Goal: Contribute content: Contribute content

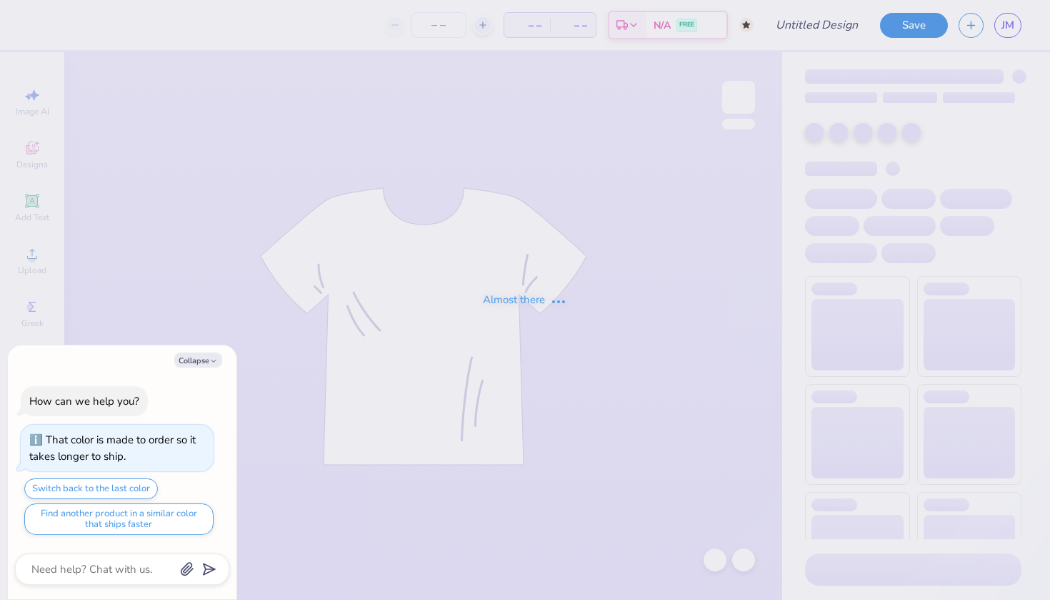
type input "star crew"
type textarea "x"
type input "9"
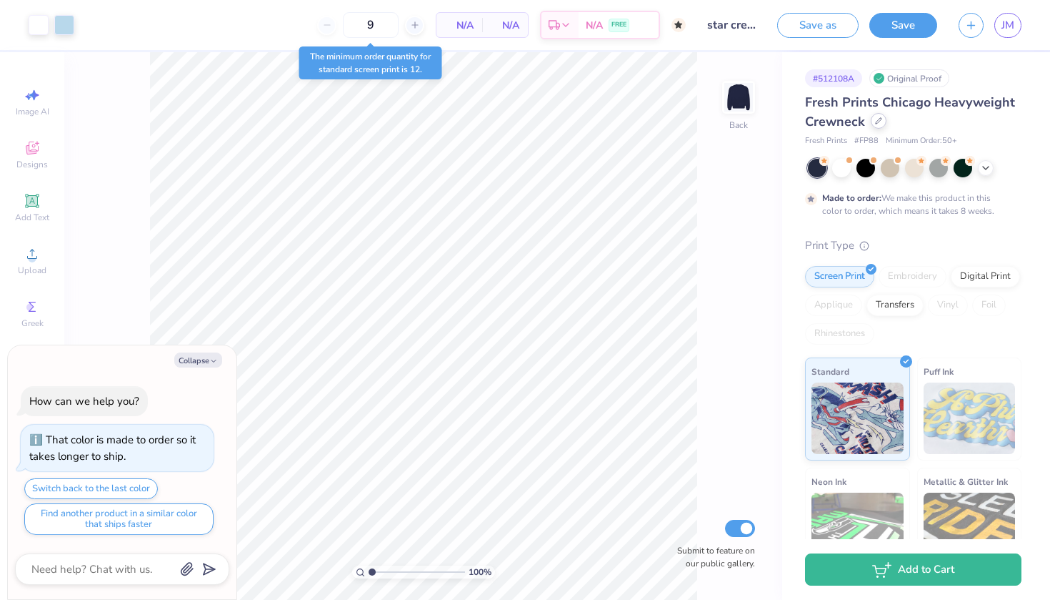
click at [876, 124] on icon at bounding box center [878, 120] width 7 height 7
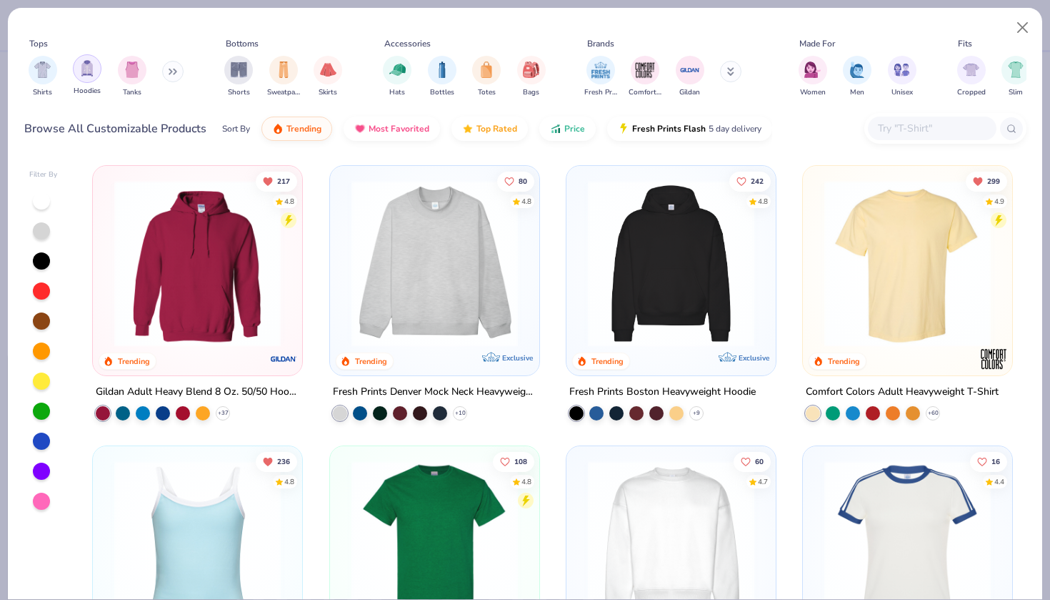
click at [86, 70] on img "filter for Hoodies" at bounding box center [87, 68] width 16 height 16
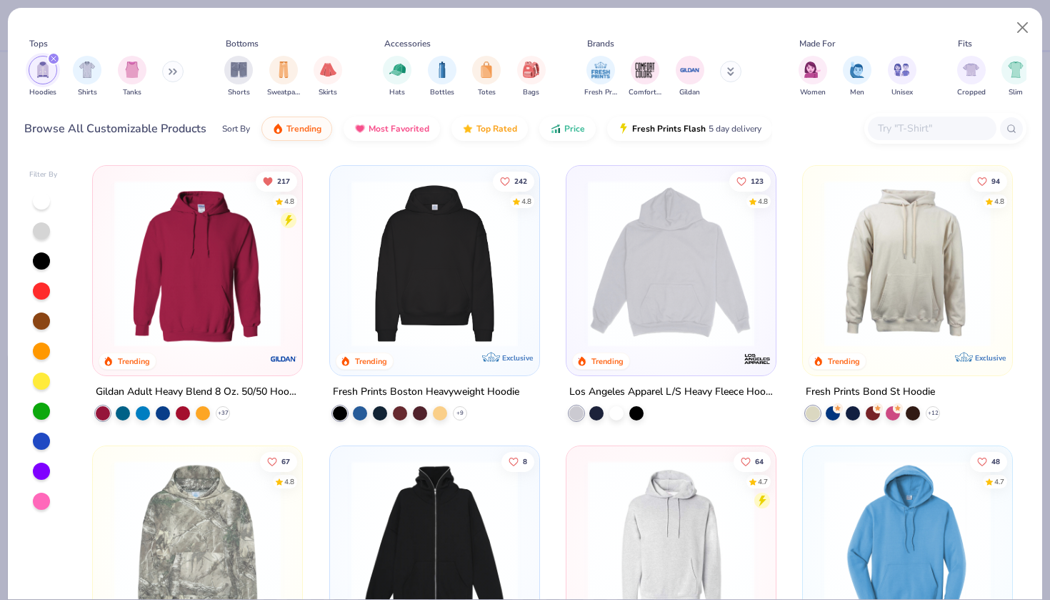
click at [181, 68] on button at bounding box center [172, 71] width 21 height 21
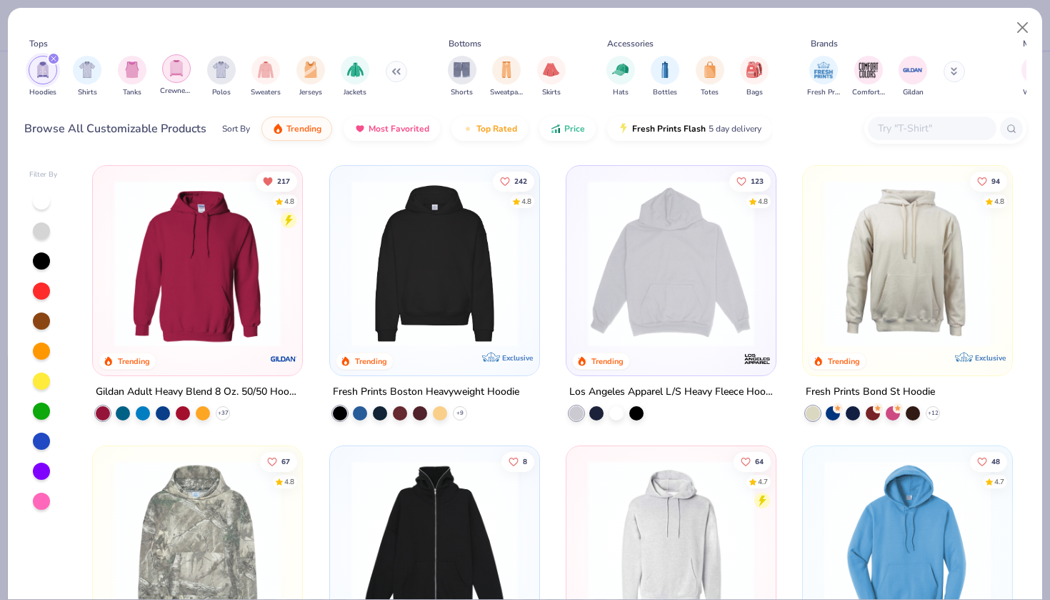
click at [173, 76] on img "filter for Crewnecks" at bounding box center [177, 68] width 16 height 16
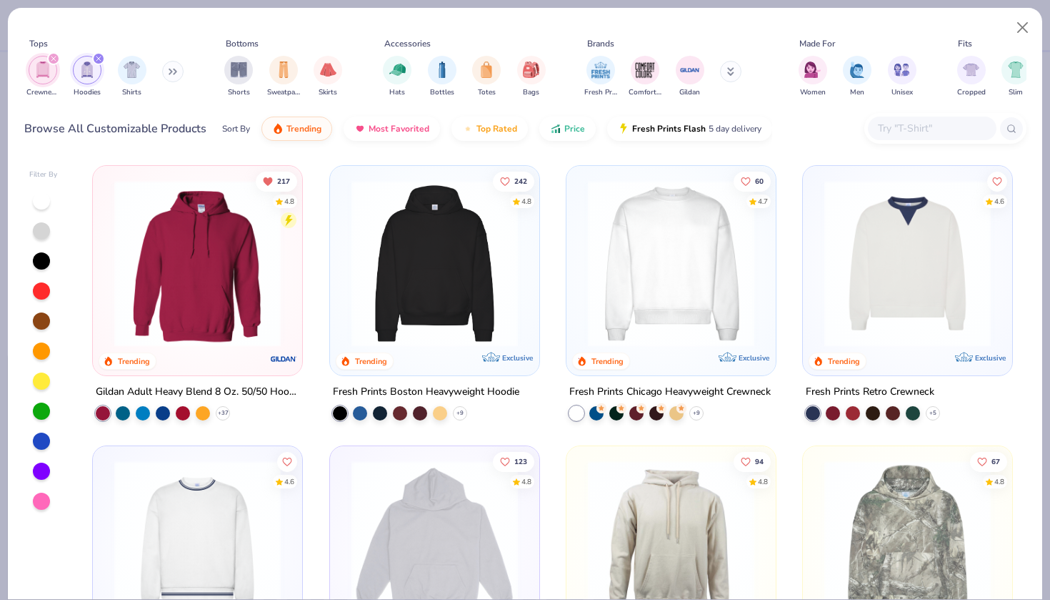
click at [86, 62] on img "filter for Hoodies" at bounding box center [87, 69] width 16 height 16
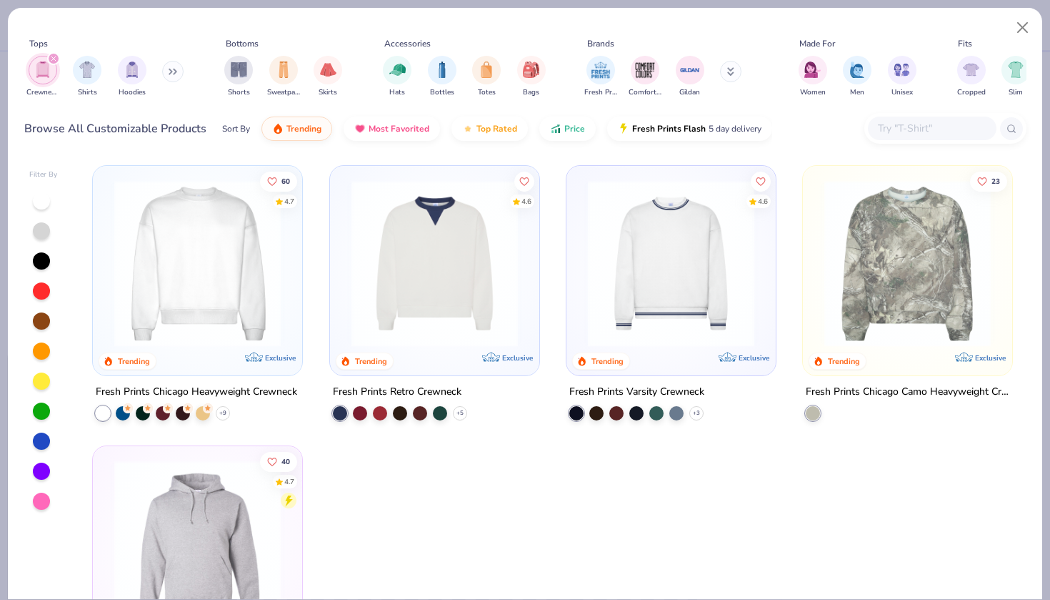
click at [1008, 33] on div "Tops Crewnecks Shirts Hoodies Bottoms Shorts Sweatpants Skirts Accessories Hats…" at bounding box center [525, 70] width 1003 height 76
click at [1030, 29] on button "Close" at bounding box center [1023, 27] width 27 height 27
type textarea "x"
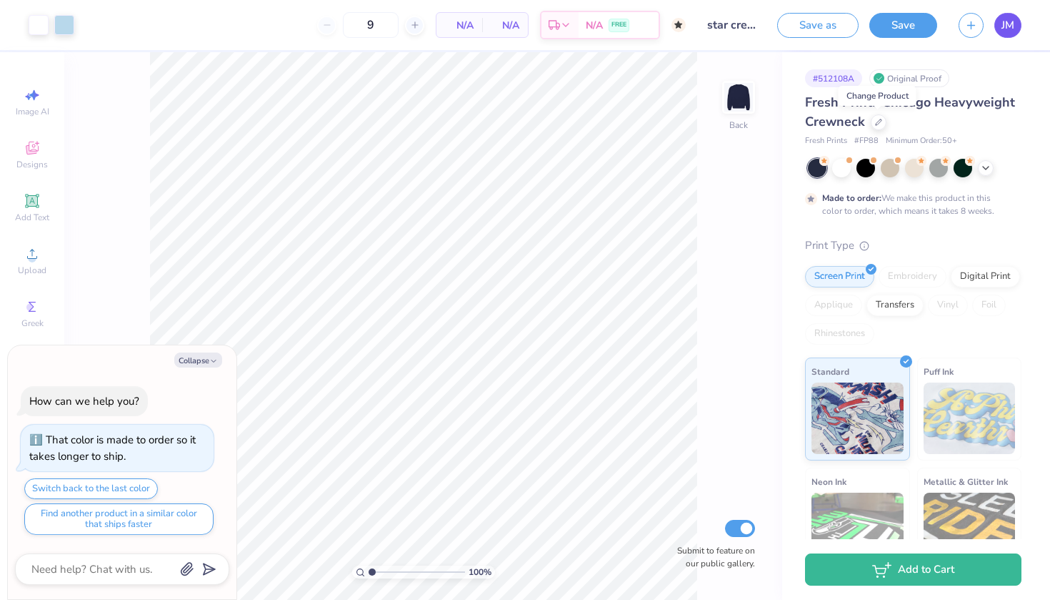
click at [1018, 26] on link "JM" at bounding box center [1008, 25] width 27 height 25
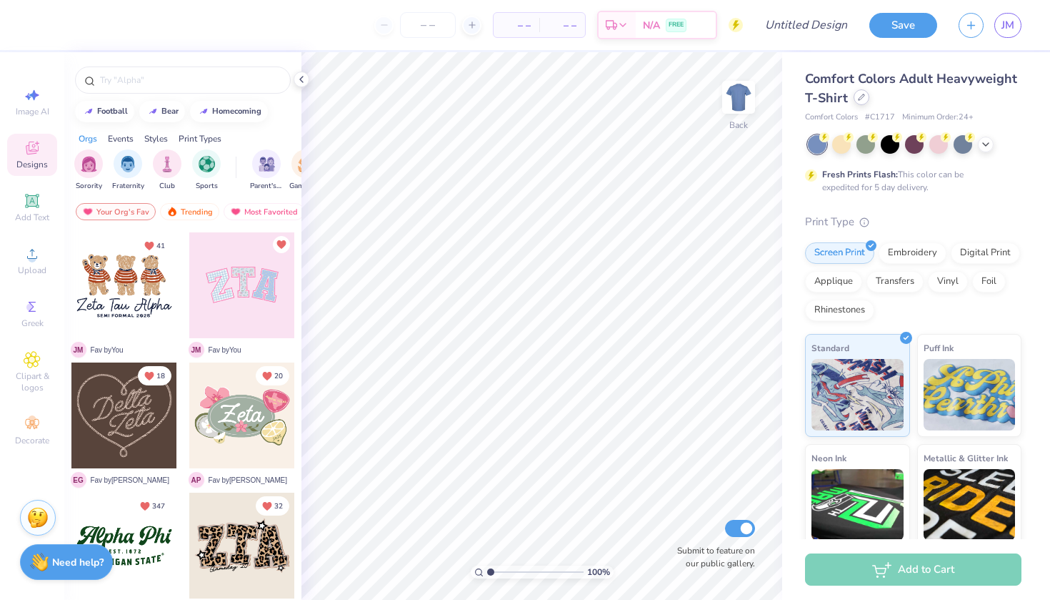
click at [857, 97] on div at bounding box center [862, 97] width 16 height 16
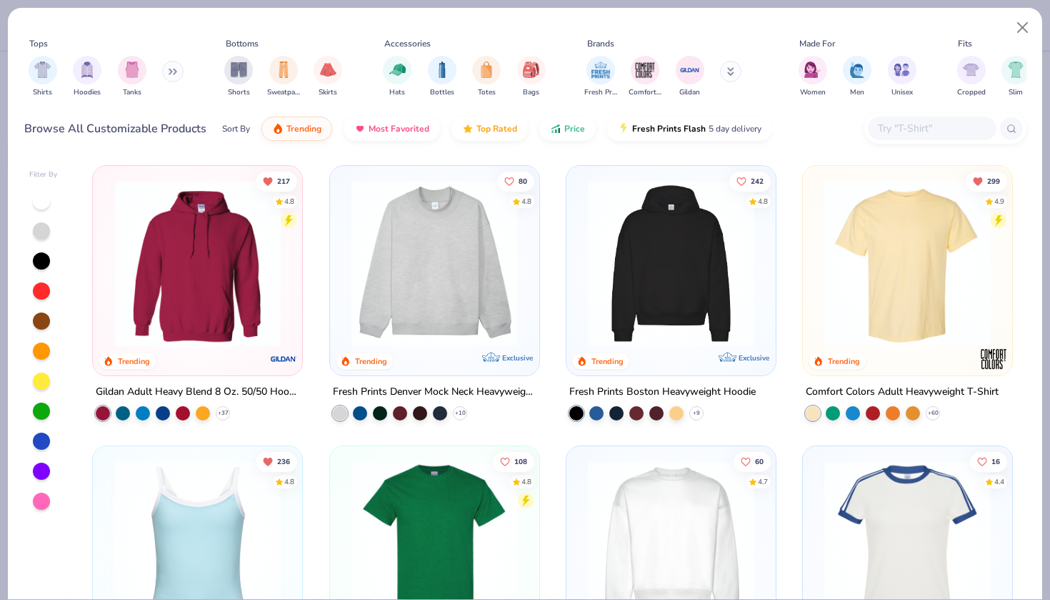
click at [169, 76] on button at bounding box center [172, 71] width 21 height 21
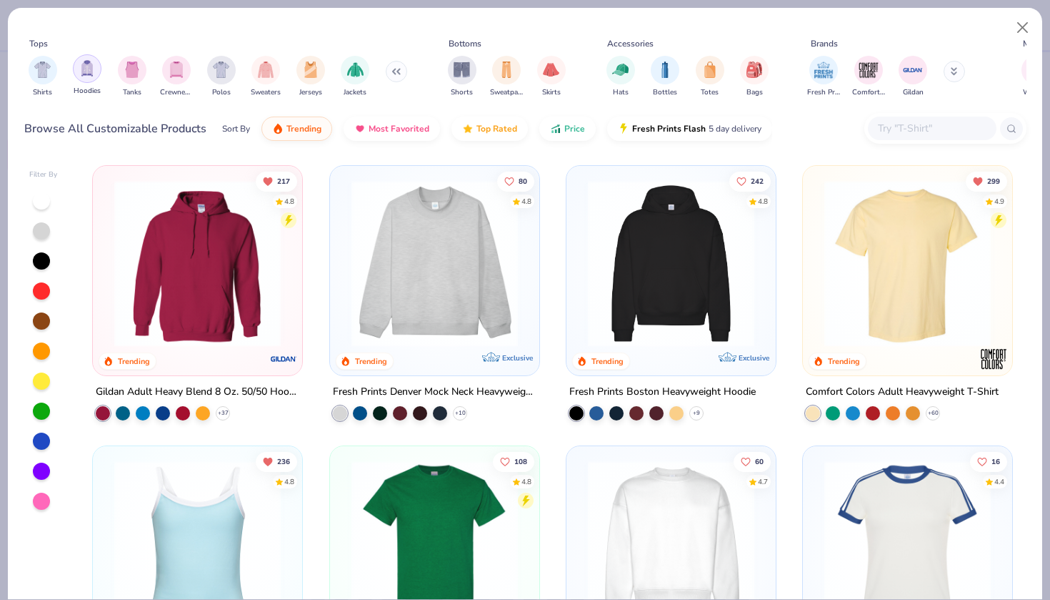
click at [96, 72] on div "filter for Hoodies" at bounding box center [87, 68] width 29 height 29
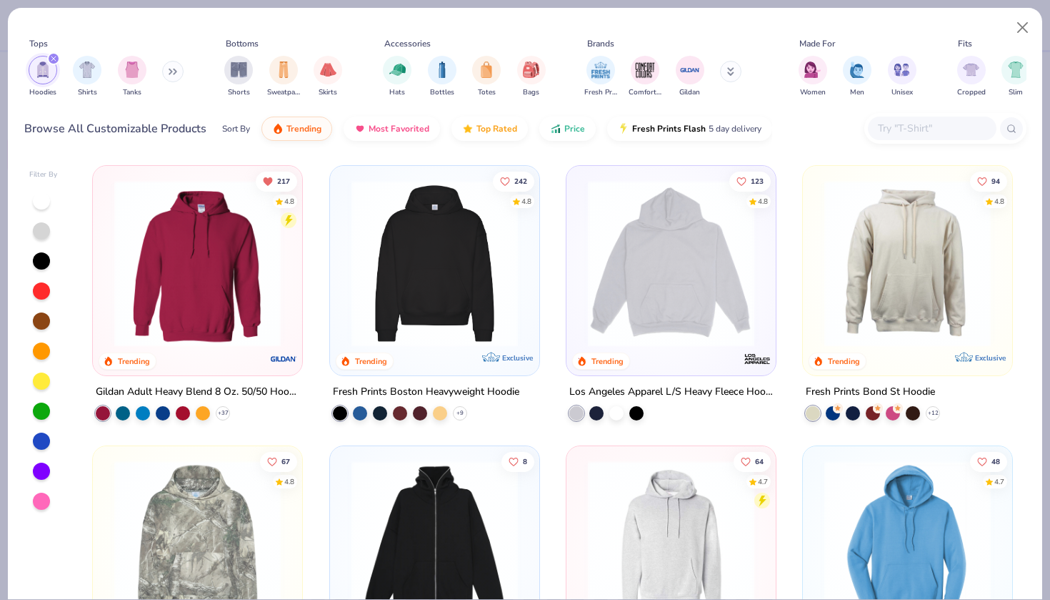
click at [192, 284] on img at bounding box center [197, 263] width 181 height 166
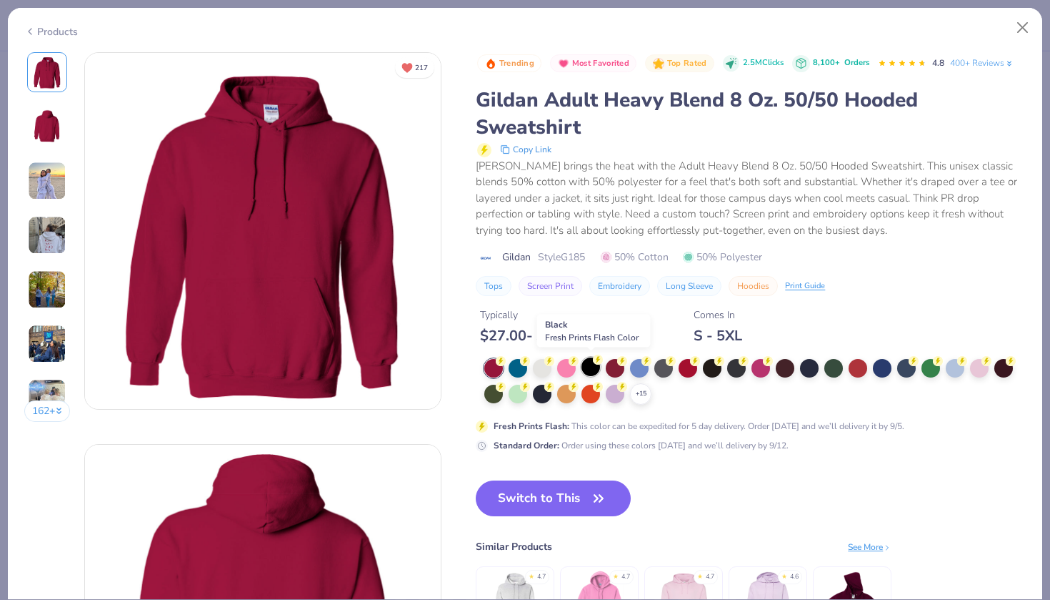
click at [592, 367] on div at bounding box center [591, 366] width 19 height 19
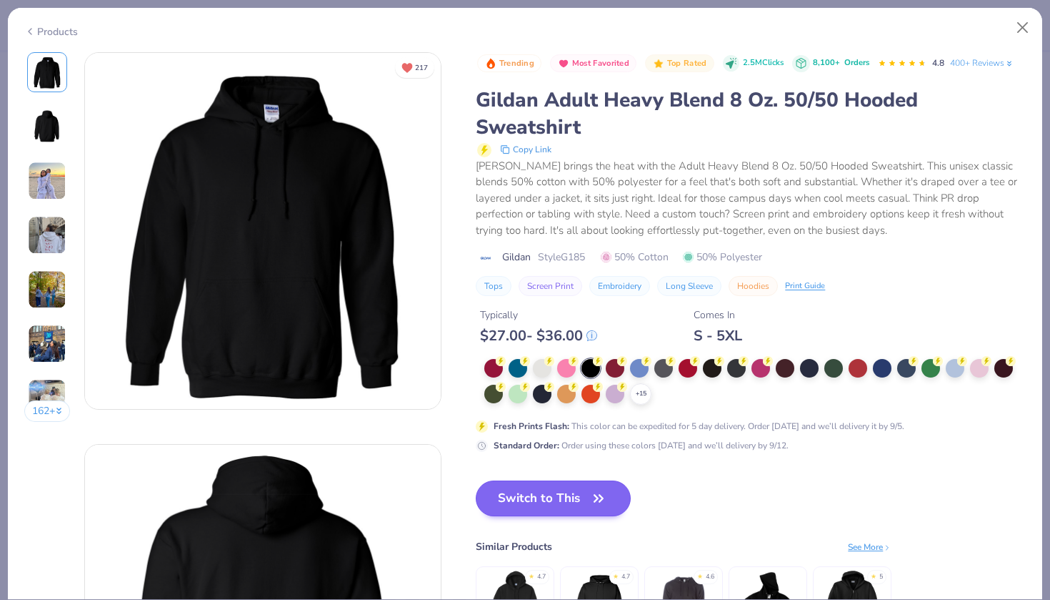
click at [582, 488] on button "Switch to This" at bounding box center [553, 498] width 155 height 36
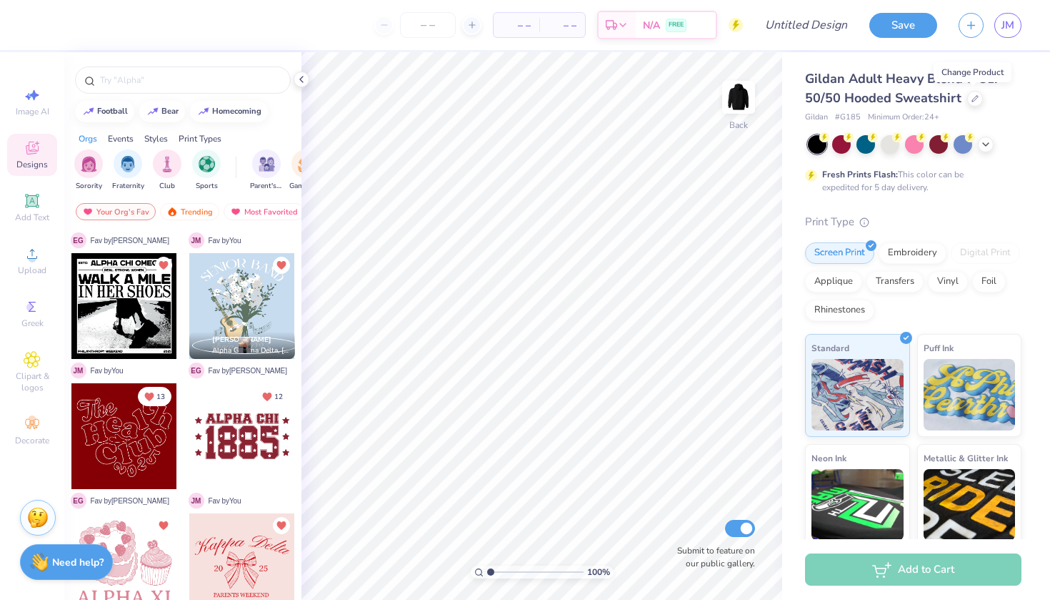
scroll to position [753, 0]
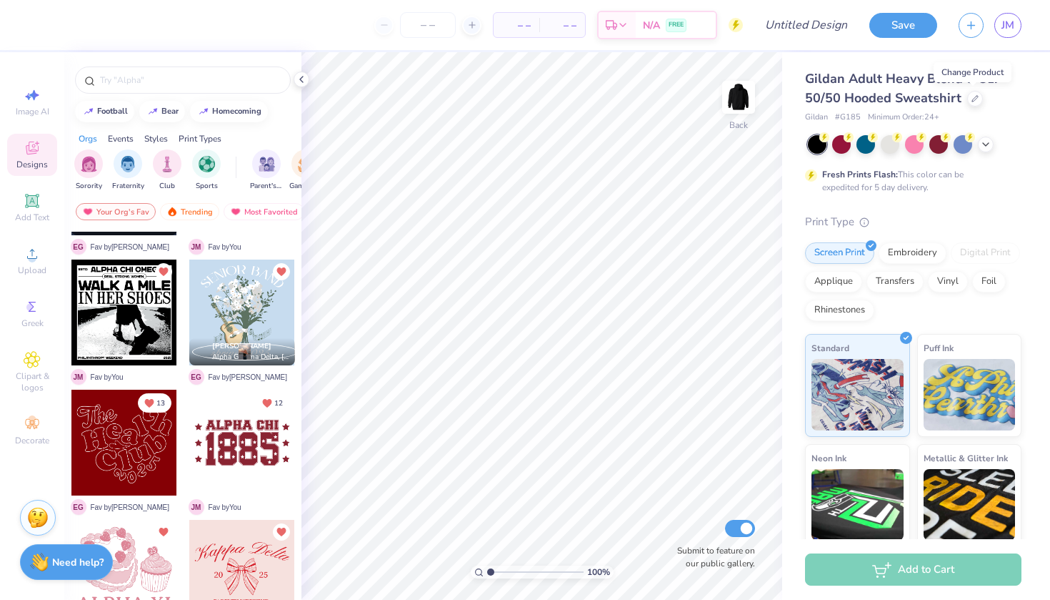
click at [84, 325] on div at bounding box center [124, 312] width 106 height 106
click at [742, 95] on img at bounding box center [738, 97] width 57 height 57
click at [114, 319] on div at bounding box center [124, 312] width 106 height 106
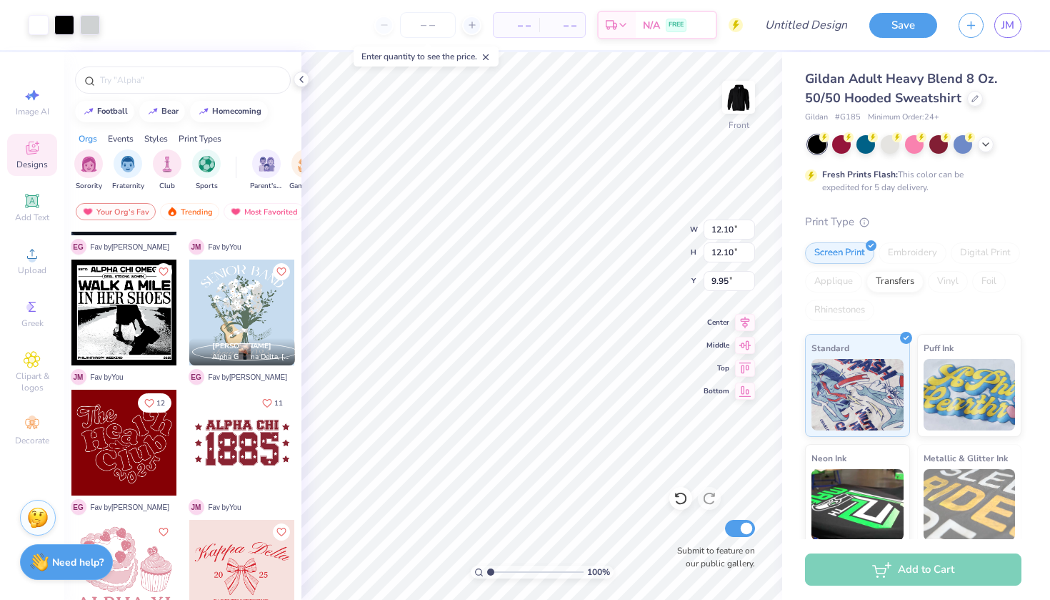
type input "6.00"
type input "13.88"
type input "6.47"
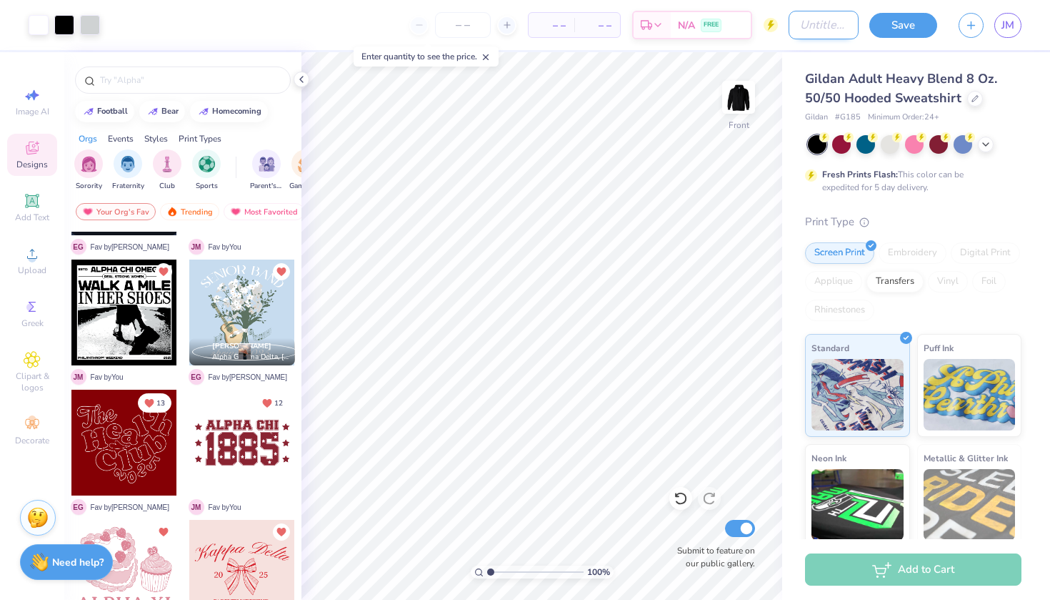
click at [793, 19] on input "Design Title" at bounding box center [824, 25] width 70 height 29
type input "d"
type input "walk a mile..."
click at [897, 21] on button "Save" at bounding box center [904, 23] width 68 height 25
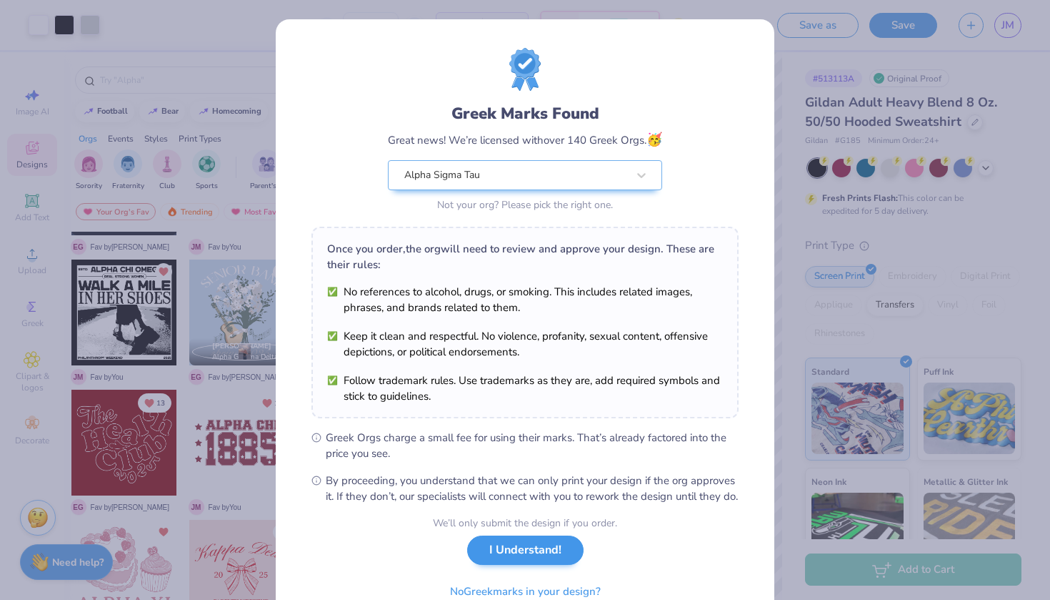
click at [532, 565] on button "I Understand!" at bounding box center [525, 549] width 116 height 29
